Goal: Navigation & Orientation: Find specific page/section

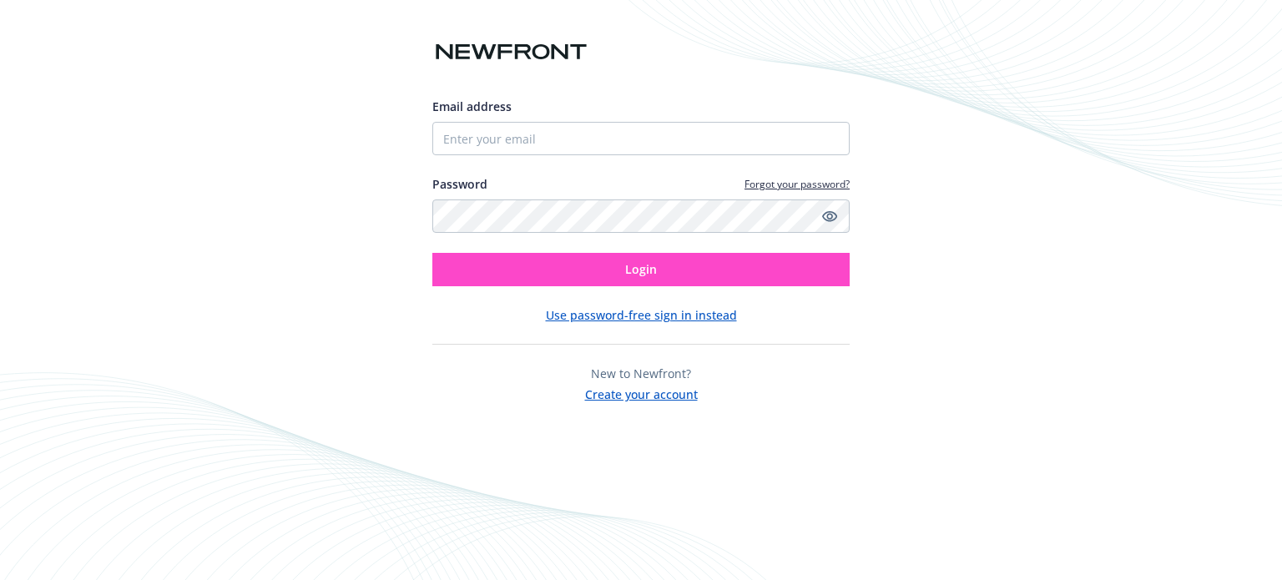
type input "[EMAIL_ADDRESS][DOMAIN_NAME]"
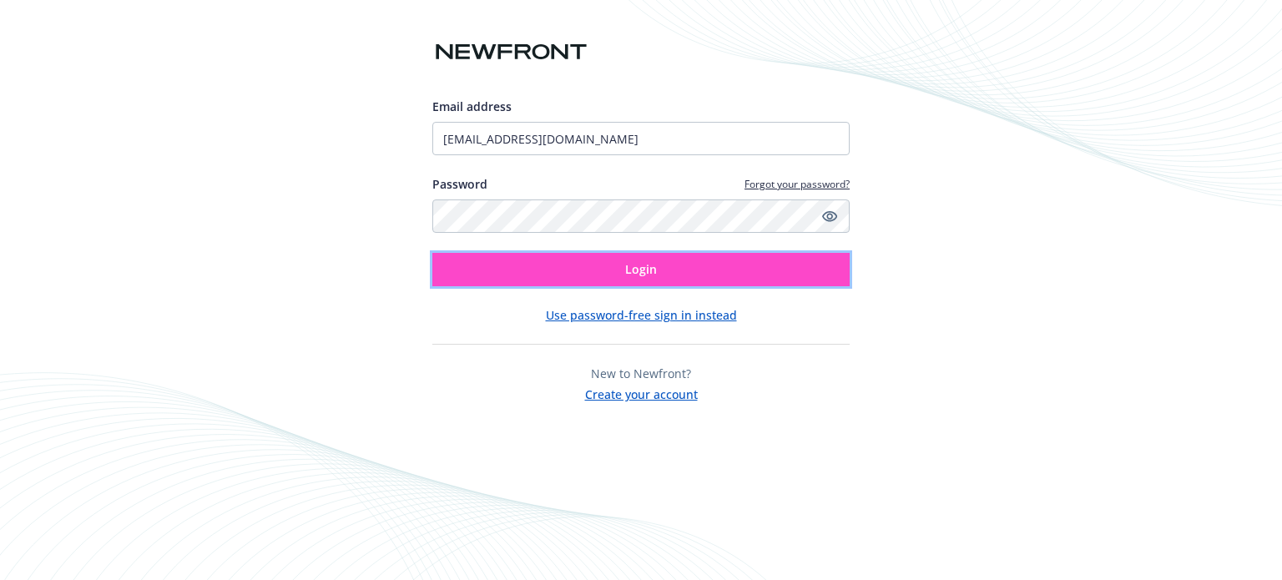
click at [818, 259] on button "Login" at bounding box center [640, 269] width 417 height 33
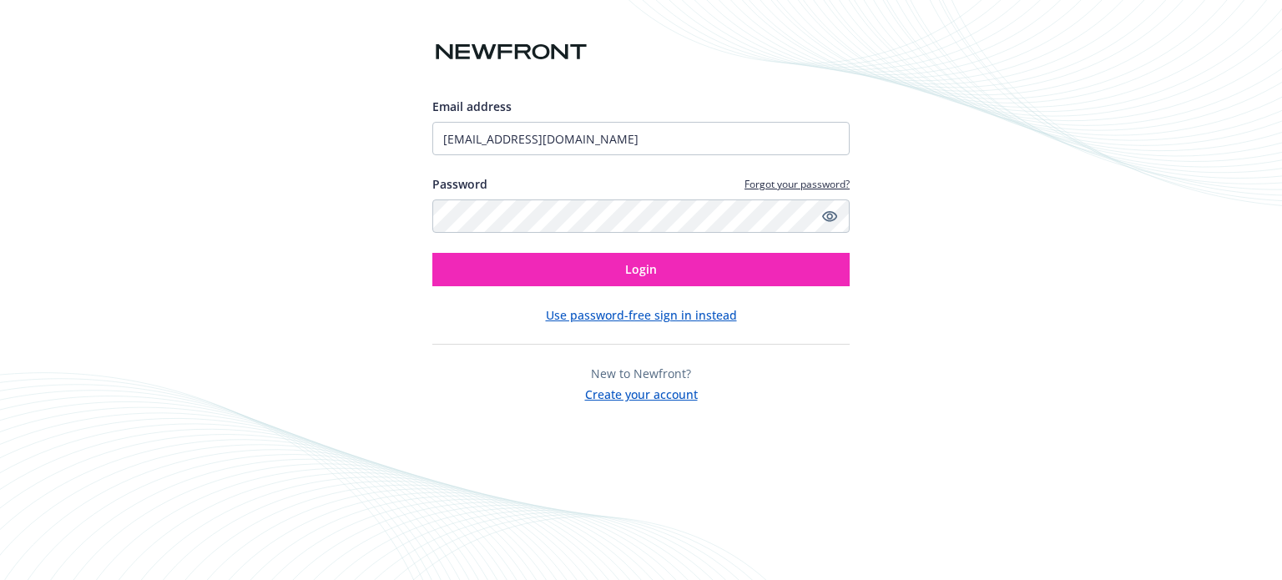
click at [996, 238] on div "Email address [EMAIL_ADDRESS][DOMAIN_NAME] Password Forgot your password? Login…" at bounding box center [641, 290] width 1282 height 580
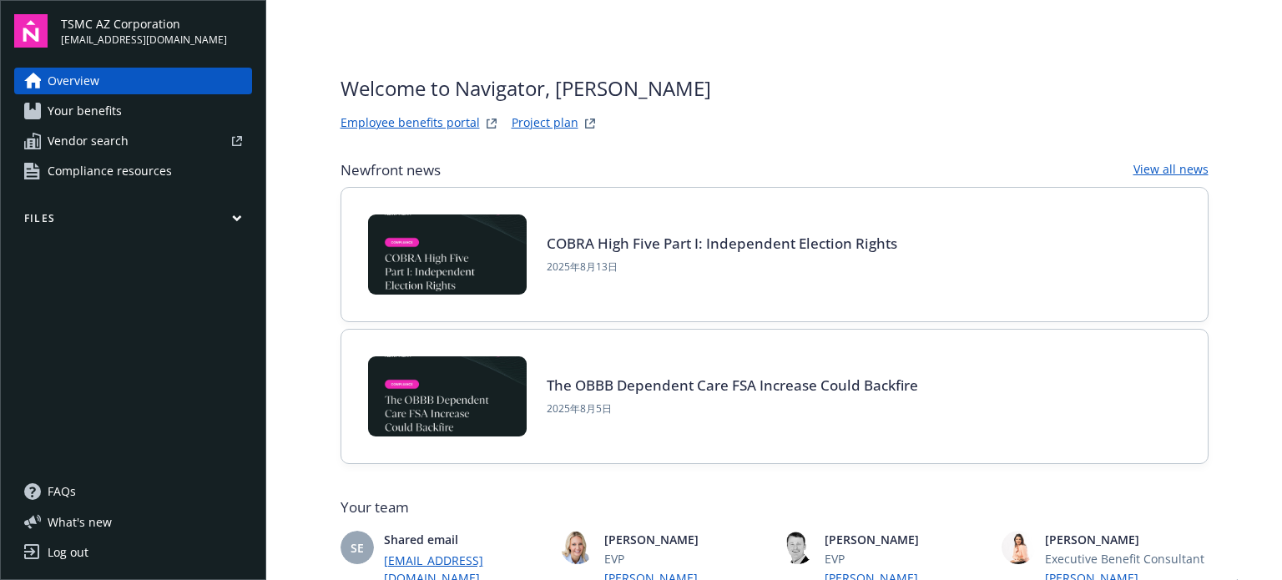
click at [1238, 305] on main "Welcome to Navigator , Ling-Hui Employee benefits portal Project plan Newfront …" at bounding box center [773, 290] width 1015 height 580
